Goal: Complete application form

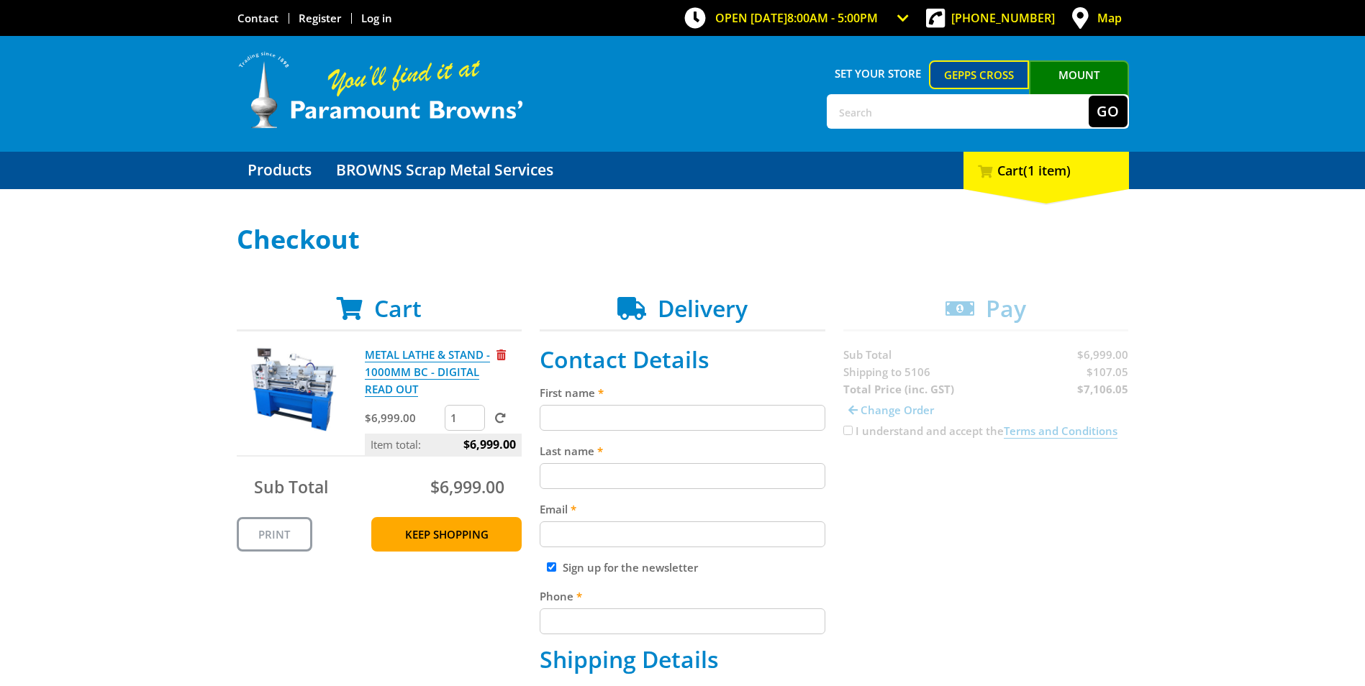
click at [579, 414] on input "First name" at bounding box center [683, 418] width 286 height 26
type input "[PERSON_NAME]"
type input "[PERSON_NAME][EMAIL_ADDRESS][PERSON_NAME][DOMAIN_NAME]"
type input "0448860875"
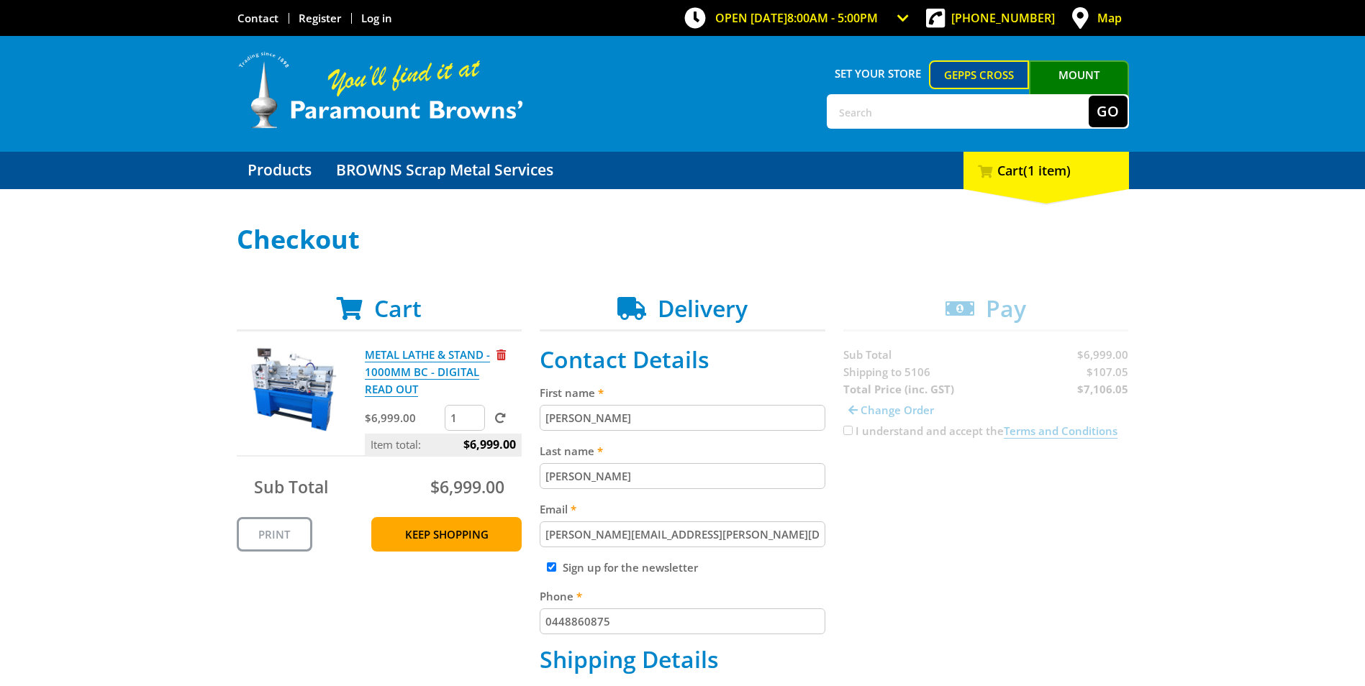
type input "BICKFORDS AUST PTY LTD"
type input "[STREET_ADDRESS]"
type input "Craigmore"
select select "SA"
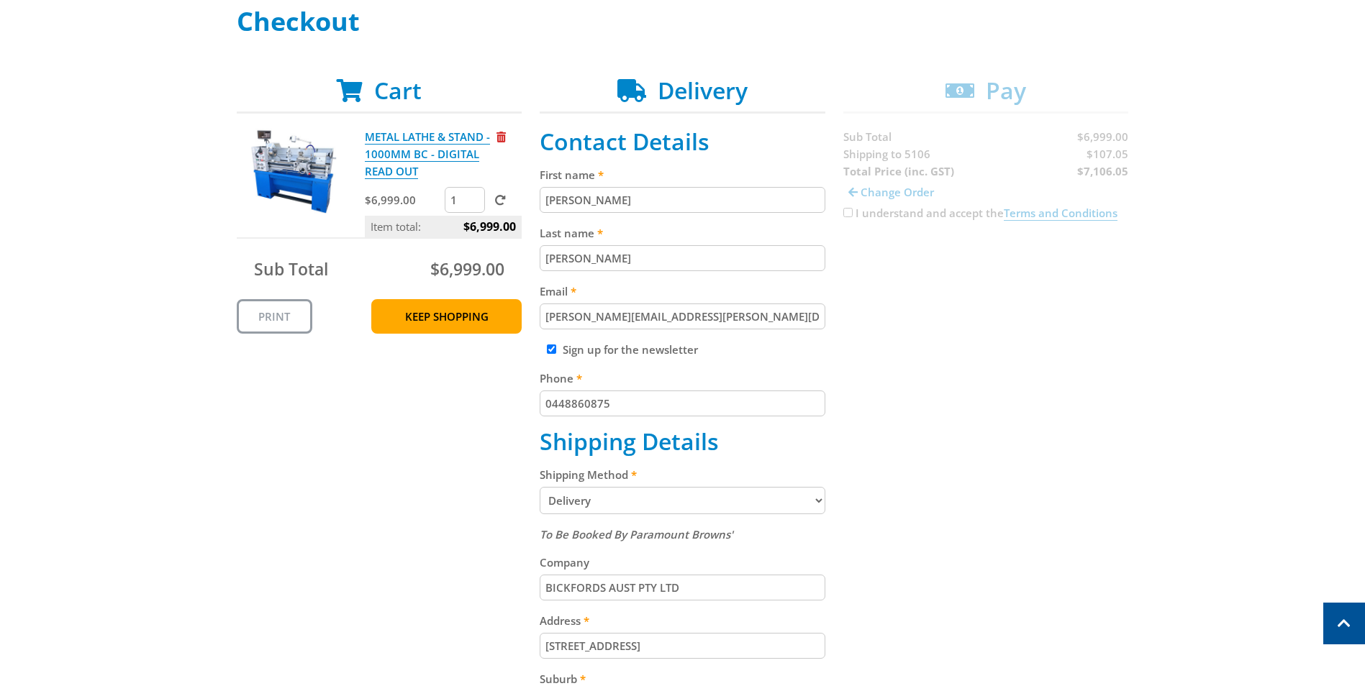
scroll to position [216, 0]
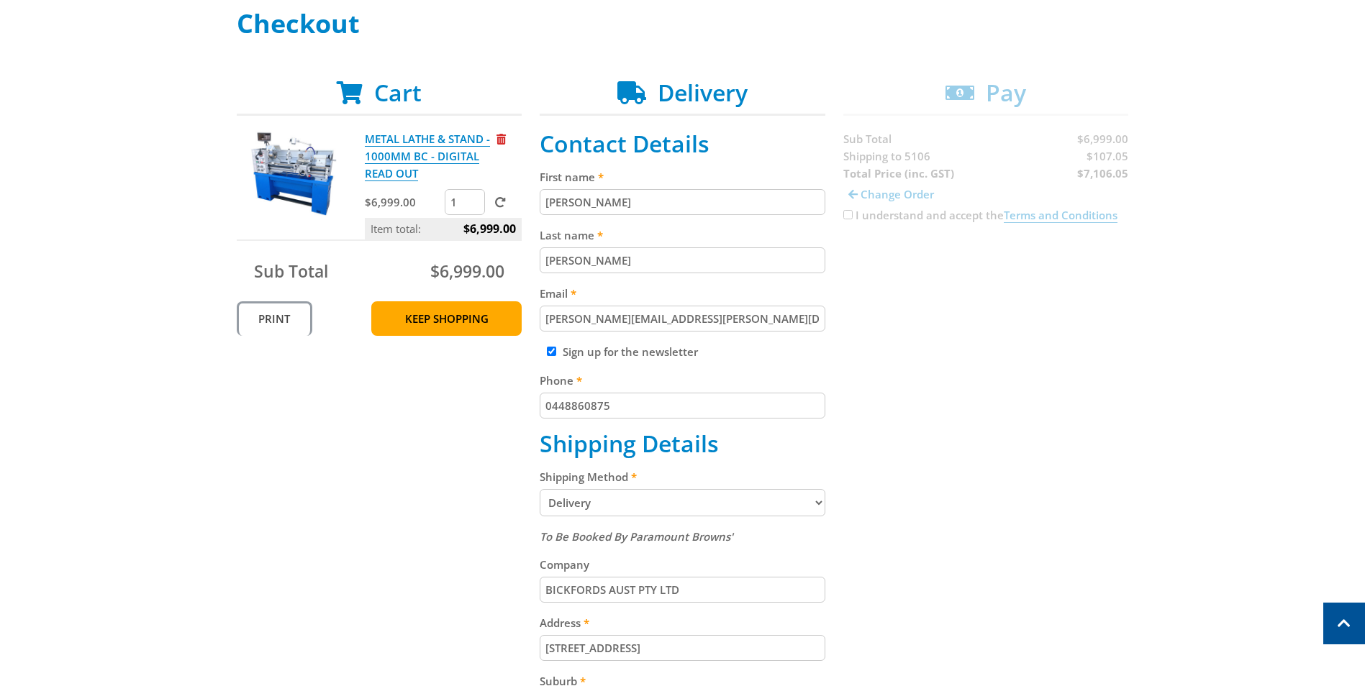
click at [277, 318] on link "Print" at bounding box center [275, 318] width 76 height 35
click at [291, 164] on img at bounding box center [293, 173] width 86 height 86
